Goal: Task Accomplishment & Management: Complete application form

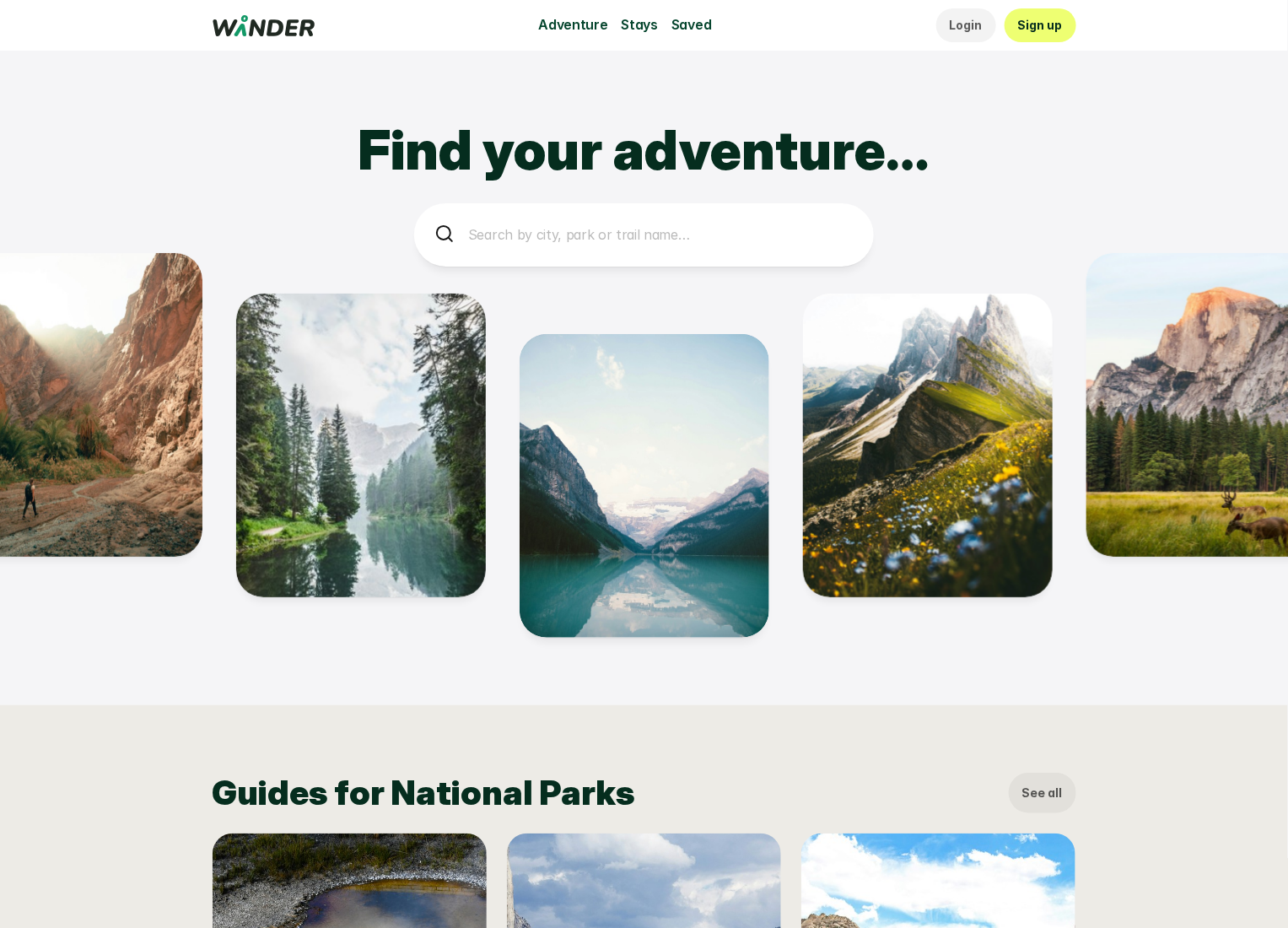
click at [1045, 23] on p "Sign up" at bounding box center [1040, 25] width 45 height 19
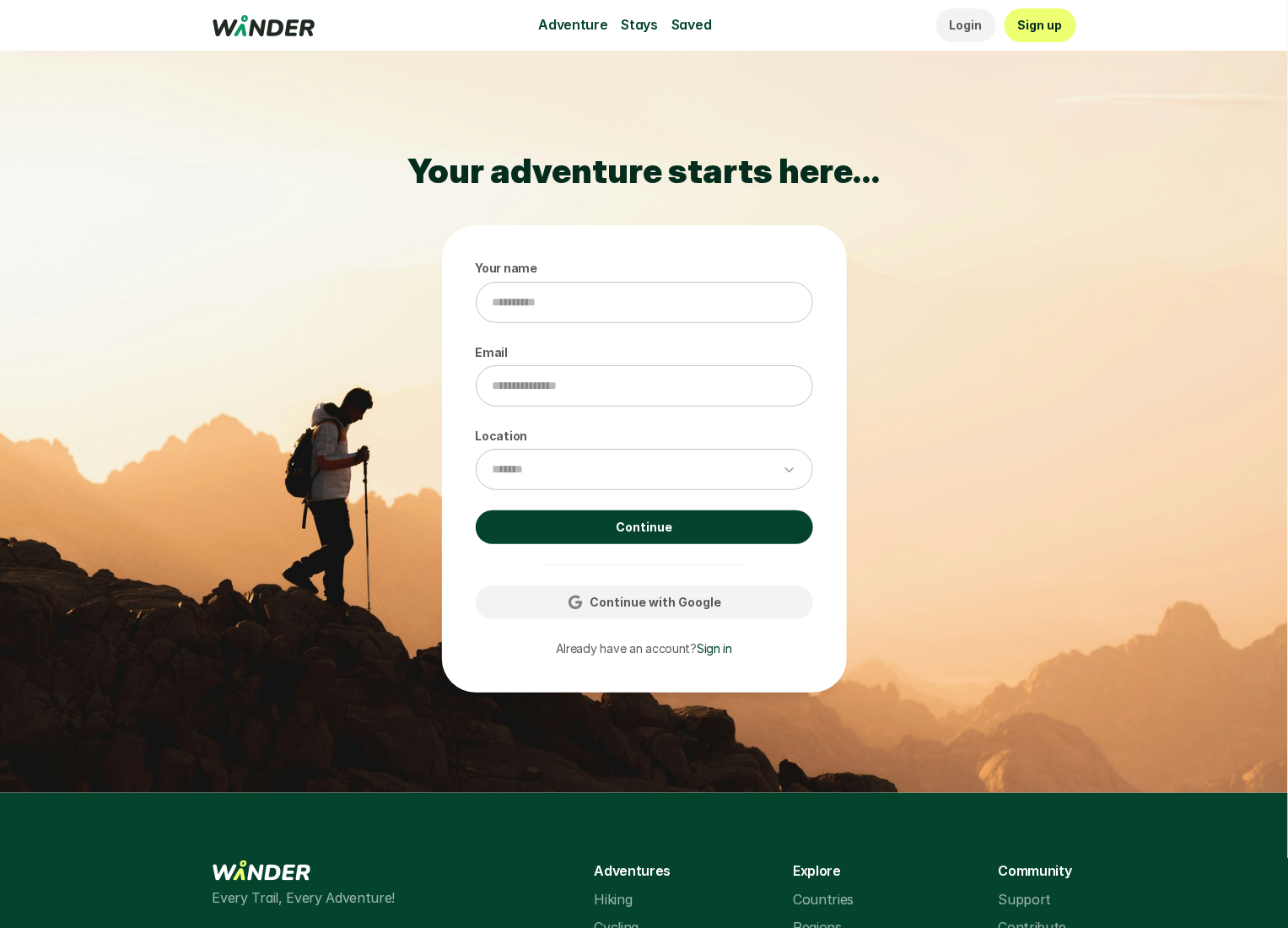
click at [1046, 24] on p "Sign up" at bounding box center [1040, 25] width 45 height 19
click at [1039, 28] on p "Sign up" at bounding box center [1040, 25] width 45 height 19
click at [1040, 27] on p "Sign up" at bounding box center [1040, 25] width 45 height 19
click at [1041, 27] on p "Sign up" at bounding box center [1040, 25] width 45 height 19
drag, startPoint x: 1041, startPoint y: 27, endPoint x: 891, endPoint y: 245, distance: 264.6
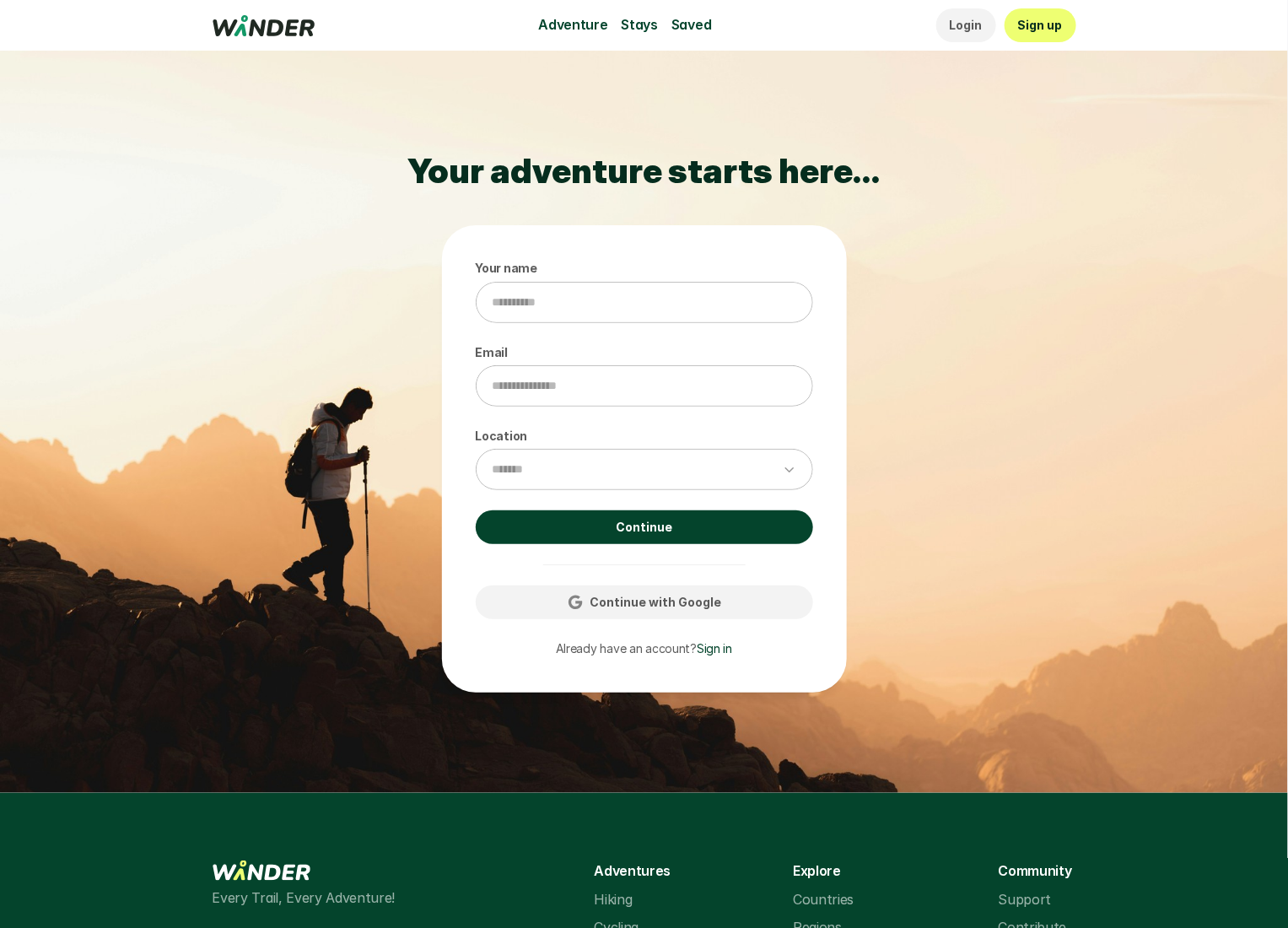
click at [1039, 32] on p "Sign up" at bounding box center [1040, 25] width 45 height 19
click at [683, 524] on link "Continue" at bounding box center [645, 528] width 338 height 34
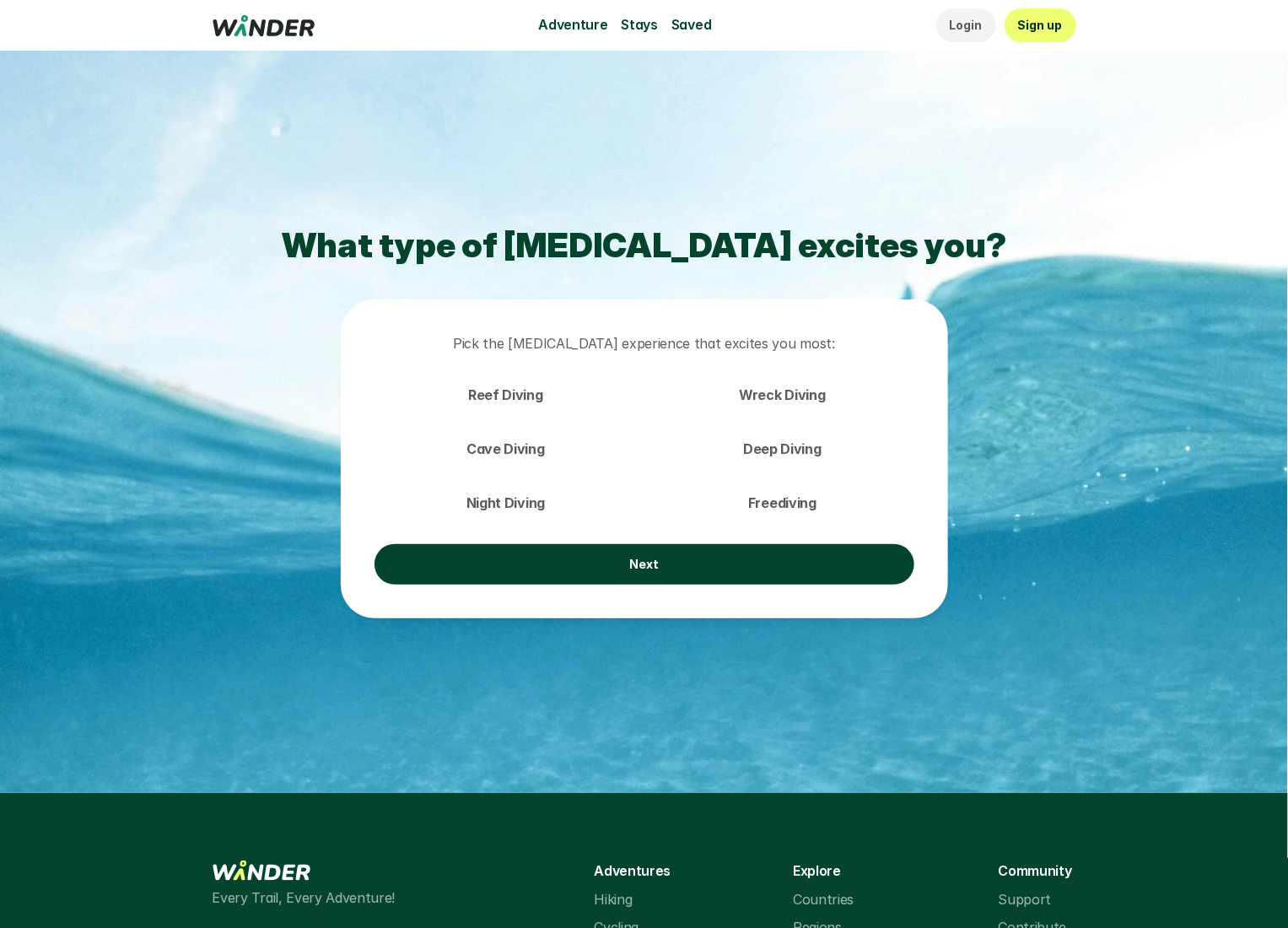
click at [685, 524] on div "Pick the scuba diving experience that excites you most: Reef Diving Wreck Divin…" at bounding box center [645, 459] width 608 height 319
click at [667, 557] on link "Next" at bounding box center [644, 564] width 540 height 41
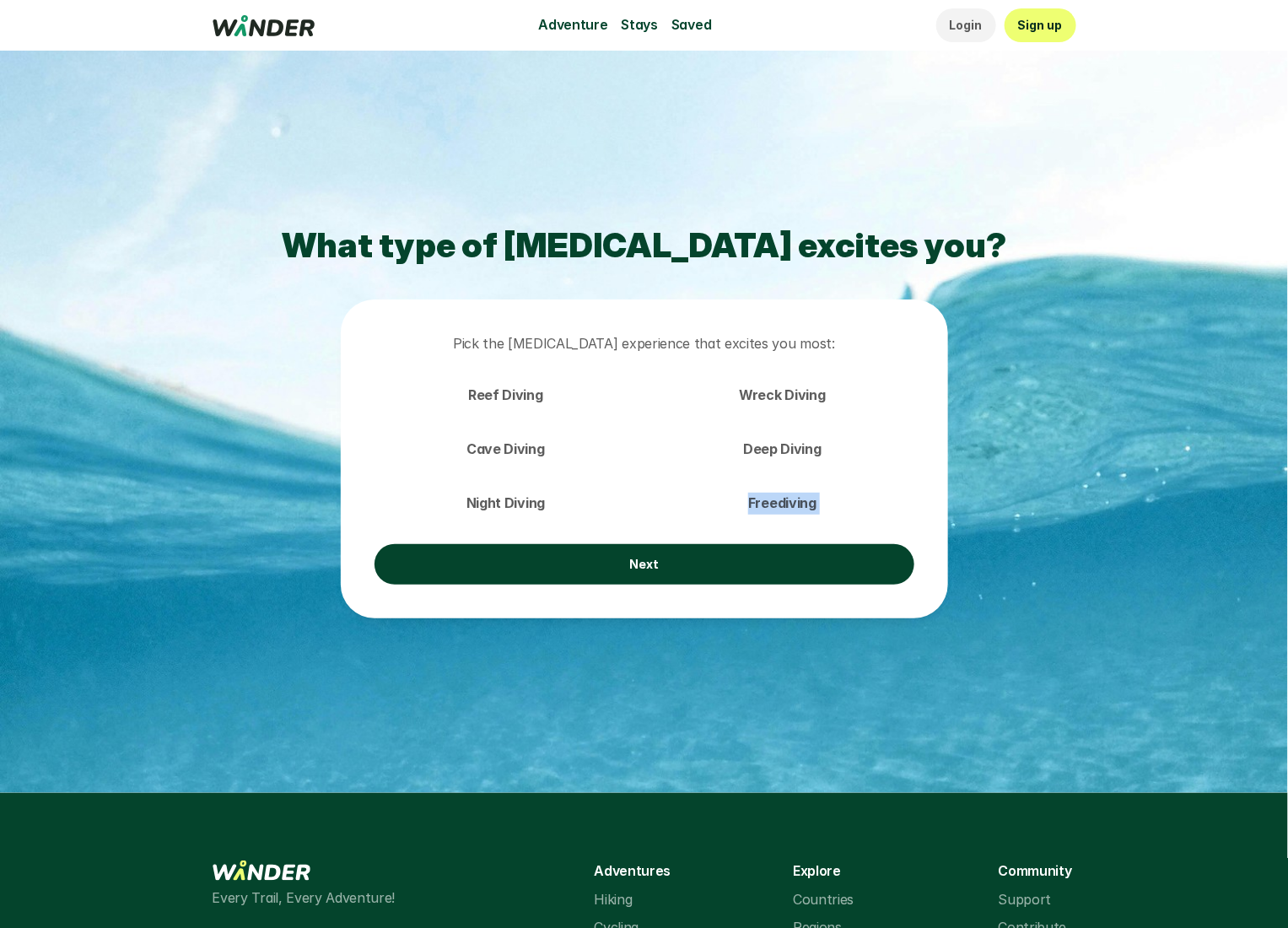
click at [667, 559] on link "Next" at bounding box center [644, 564] width 540 height 41
click at [608, 567] on link "Next" at bounding box center [644, 564] width 540 height 41
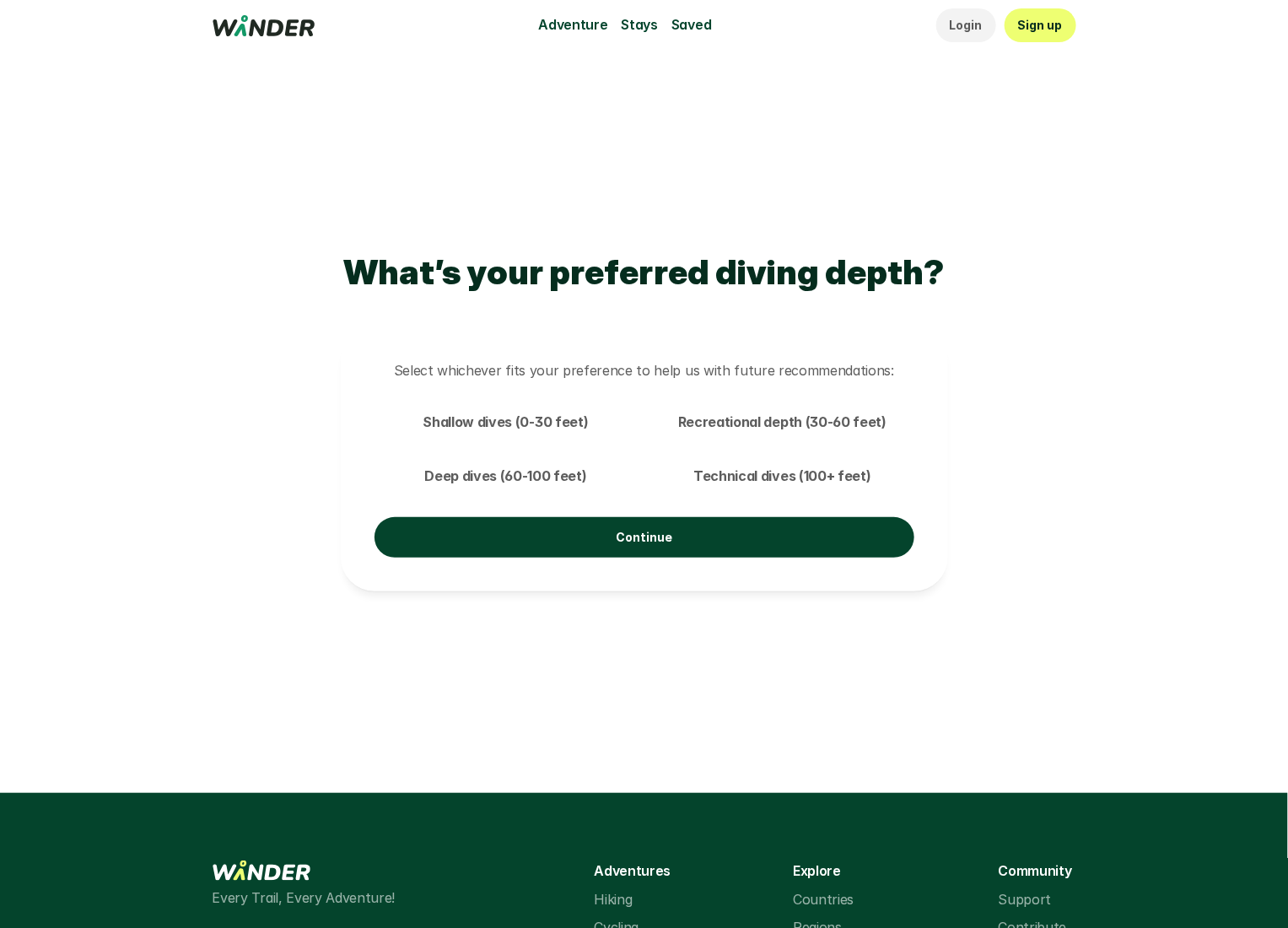
click at [770, 497] on div "Select whichever fits your preference to help us with future recommendations: S…" at bounding box center [645, 459] width 608 height 265
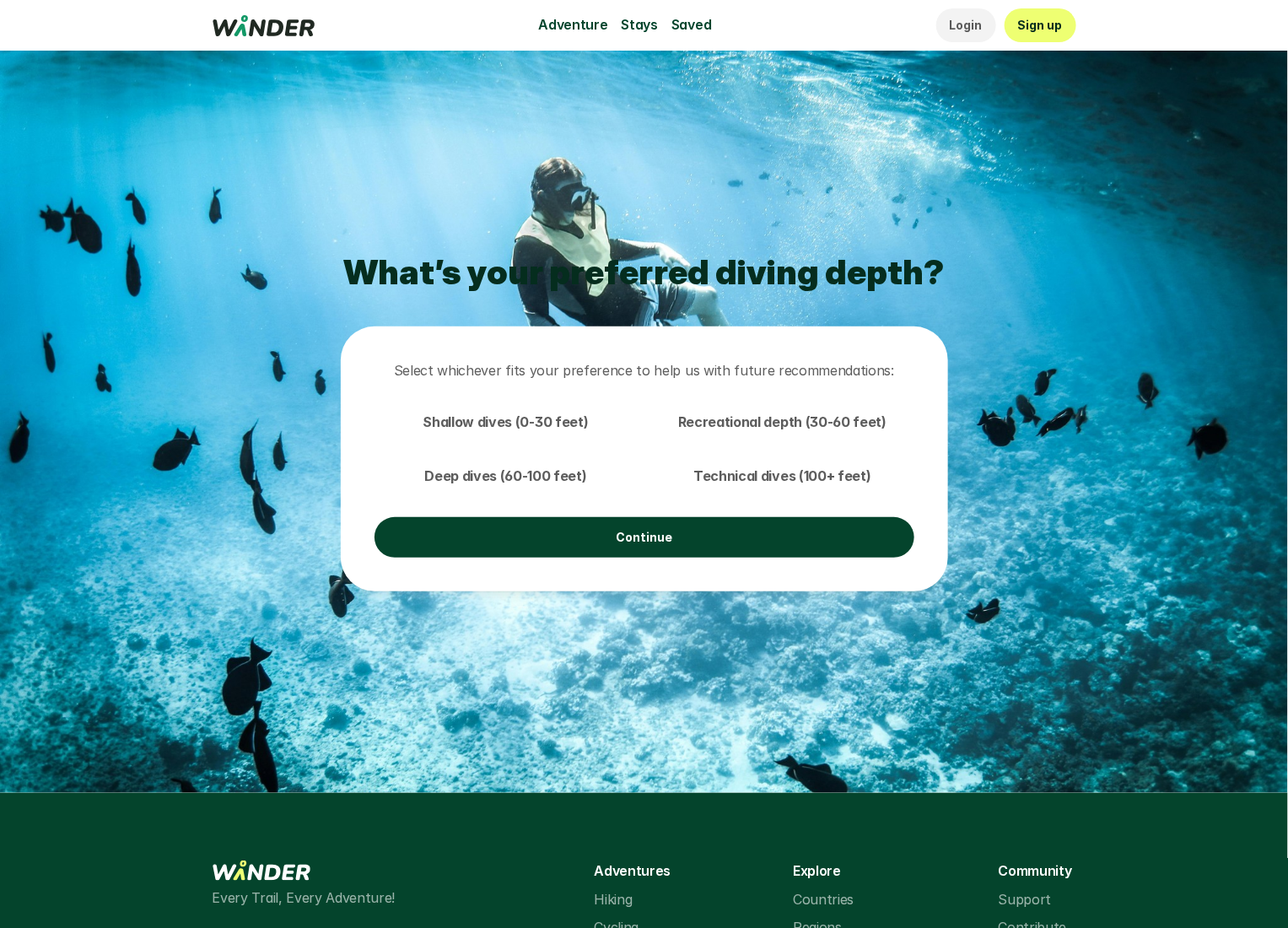
click at [726, 534] on link "Continue" at bounding box center [644, 537] width 540 height 41
click at [662, 538] on p "Continue" at bounding box center [644, 537] width 57 height 19
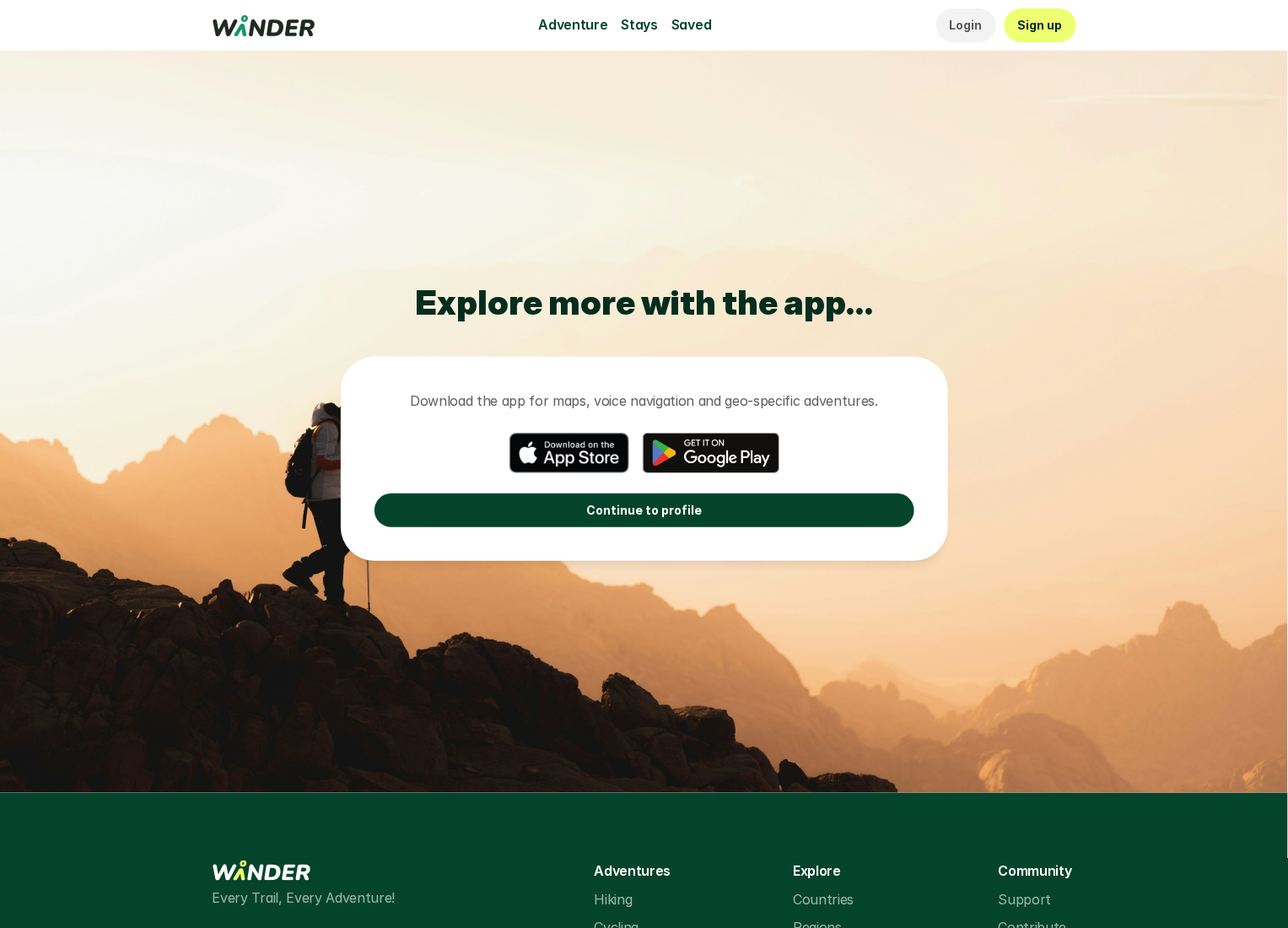
click at [641, 538] on div "Download the app for maps, voice navigation and geo-specific adventures. Contin…" at bounding box center [645, 459] width 608 height 204
click at [654, 516] on p "Continue to profile" at bounding box center [644, 511] width 115 height 19
click at [657, 512] on p "Continue to profile" at bounding box center [644, 511] width 115 height 19
